Goal: Obtain resource: Obtain resource

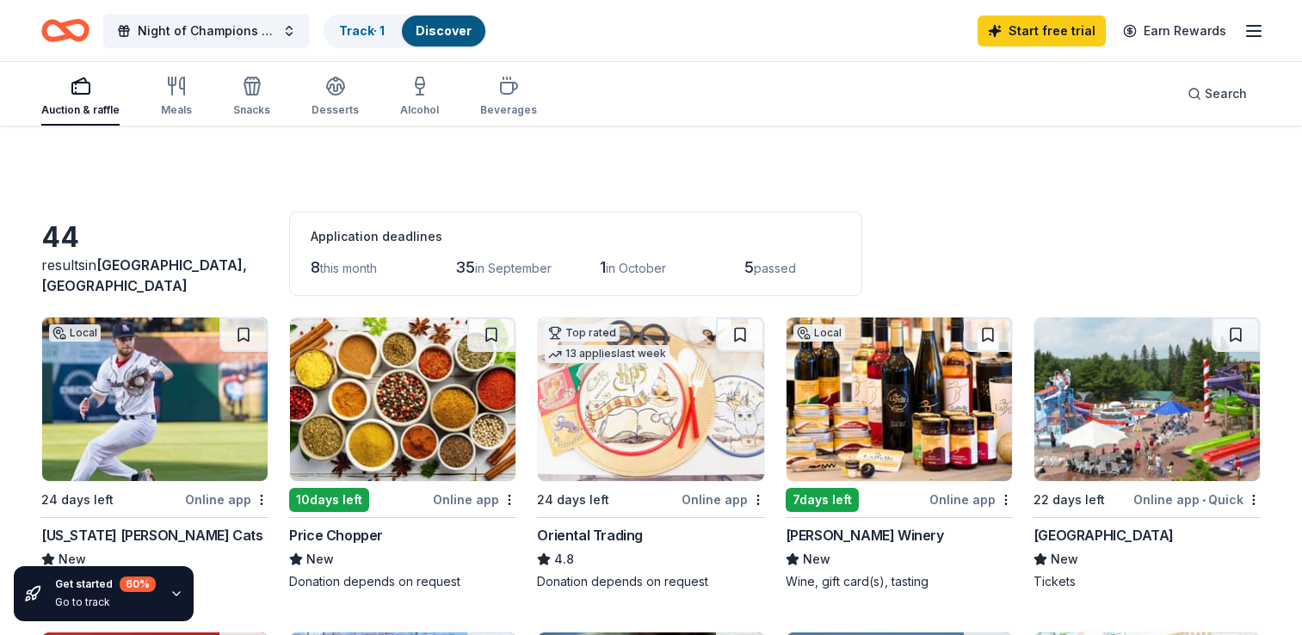
scroll to position [726, 0]
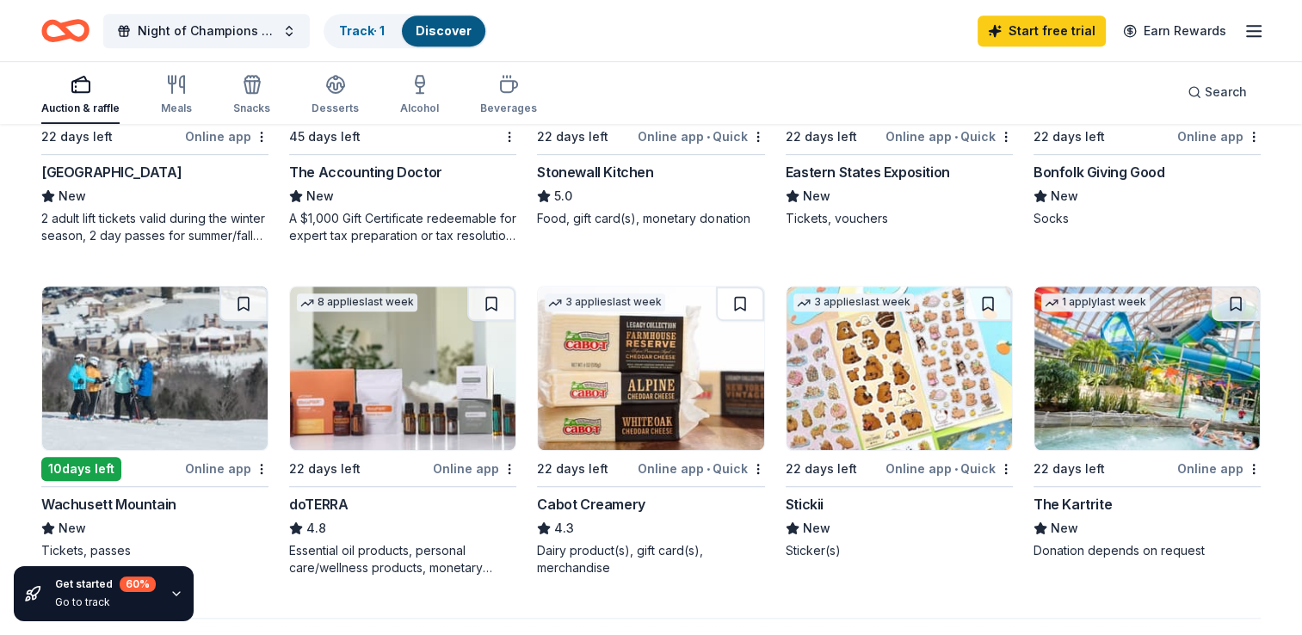
scroll to position [1002, 0]
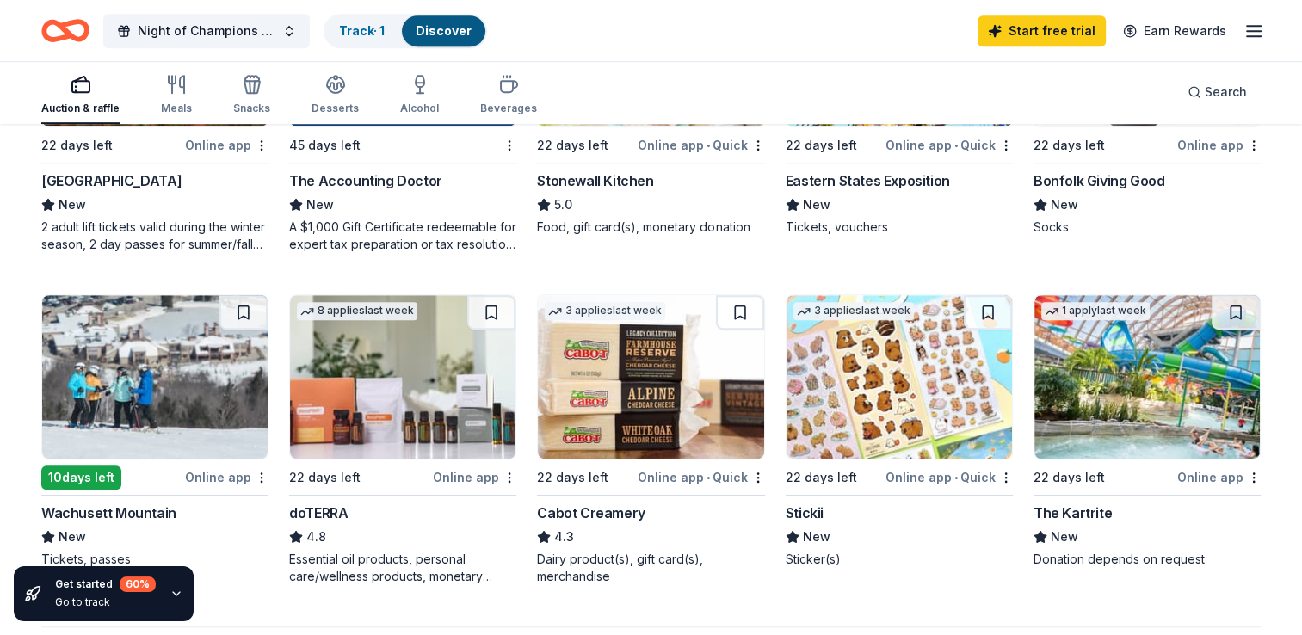
drag, startPoint x: 1053, startPoint y: 515, endPoint x: 1043, endPoint y: 514, distance: 10.5
click at [1043, 514] on div "The Kartrite" at bounding box center [1072, 513] width 78 height 21
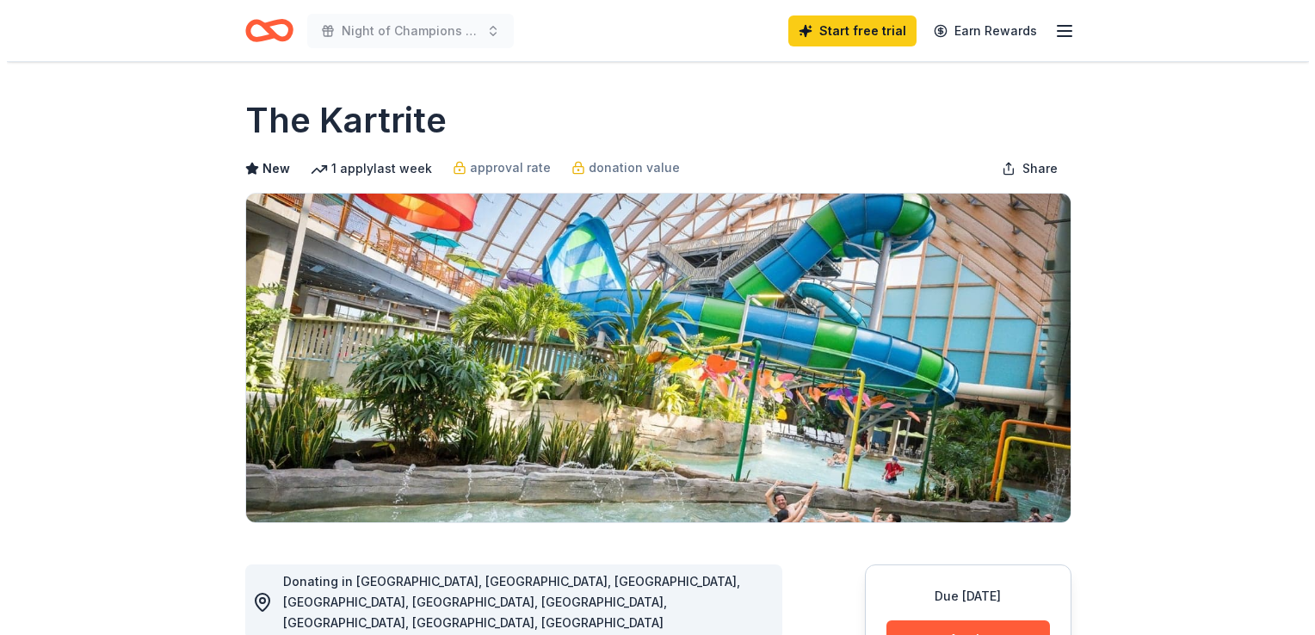
scroll to position [368, 0]
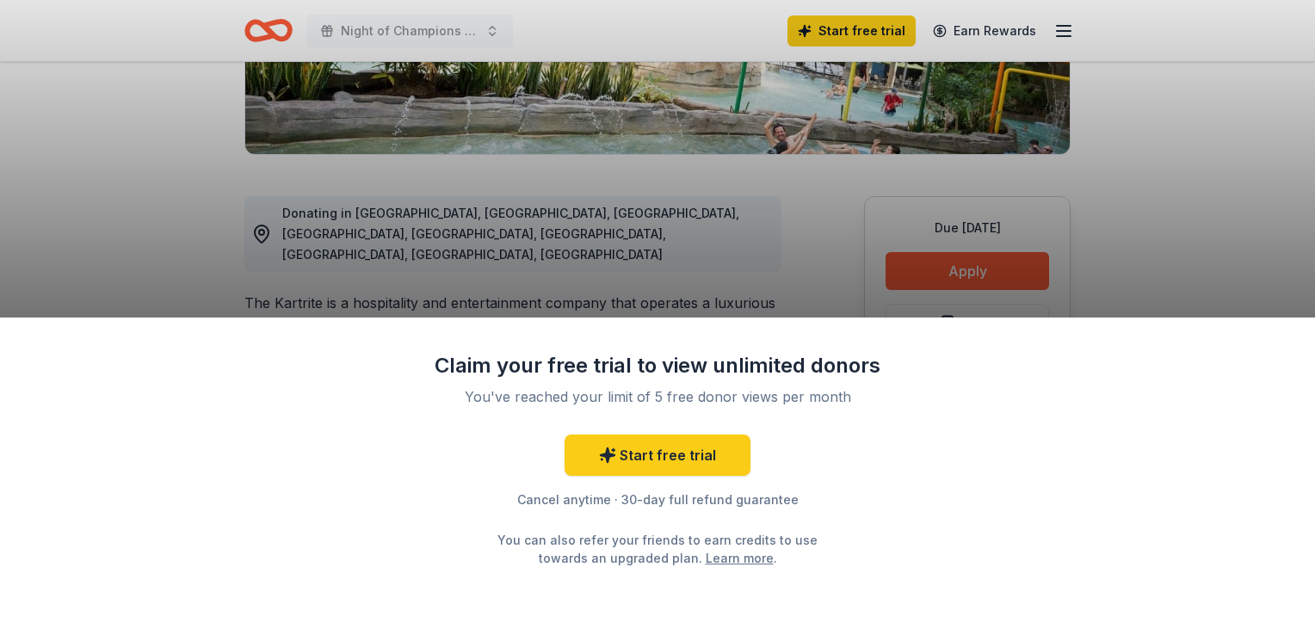
drag, startPoint x: 1229, startPoint y: 250, endPoint x: 1224, endPoint y: 155, distance: 94.8
click at [1224, 155] on div "Claim your free trial to view unlimited donors You've reached your limit of 5 f…" at bounding box center [657, 317] width 1315 height 635
click at [682, 207] on div "Claim your free trial to view unlimited donors You've reached your limit of 5 f…" at bounding box center [657, 317] width 1315 height 635
